Goal: Find specific page/section: Find specific page/section

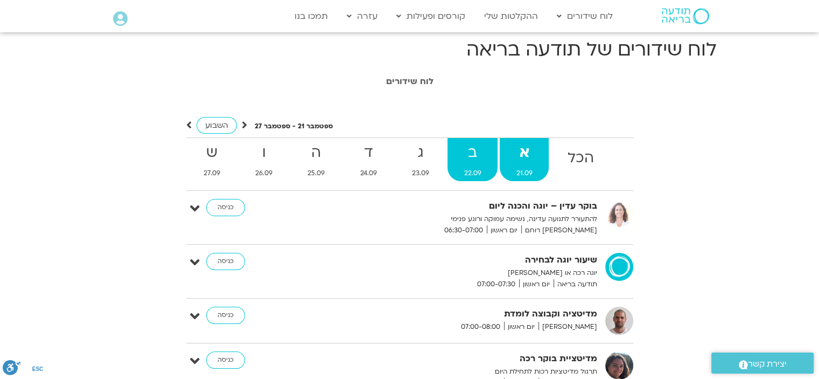
click at [468, 145] on strong "ב" at bounding box center [473, 153] width 50 height 24
click at [477, 155] on strong "ב" at bounding box center [473, 153] width 50 height 24
click at [520, 147] on strong "א" at bounding box center [524, 153] width 49 height 24
click at [473, 147] on strong "ב" at bounding box center [473, 153] width 50 height 24
